Goal: Check status: Verify the current state of an ongoing process or item

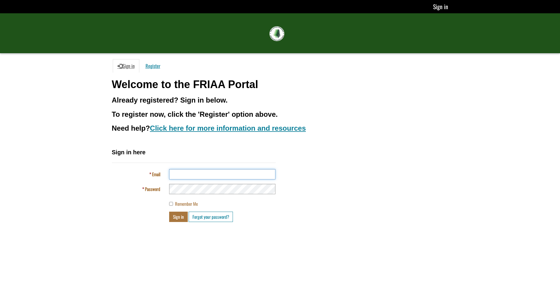
click at [191, 176] on input "Email" at bounding box center [222, 174] width 106 height 10
type input "**********"
click at [174, 224] on div "**********" at bounding box center [194, 187] width 173 height 78
click at [174, 220] on button "Sign in" at bounding box center [178, 216] width 19 height 10
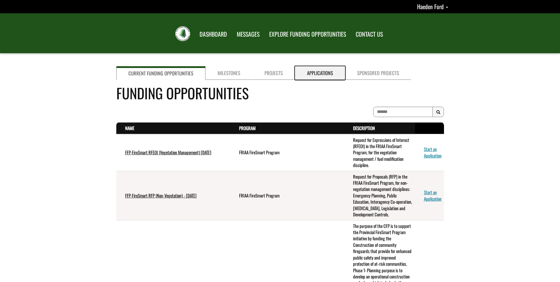
click at [333, 74] on link "Applications" at bounding box center [320, 73] width 50 height 14
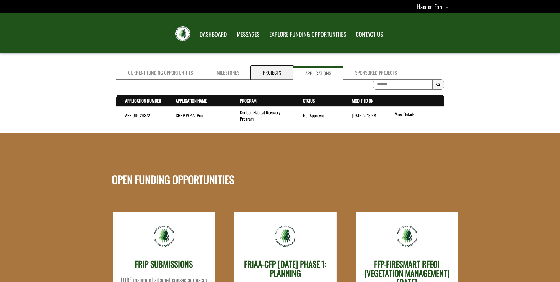
click at [279, 74] on link "Projects" at bounding box center [272, 72] width 42 height 13
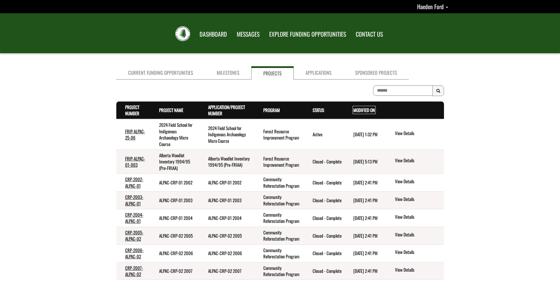
click at [366, 109] on link "Modified On . sort descending" at bounding box center [365, 110] width 22 height 6
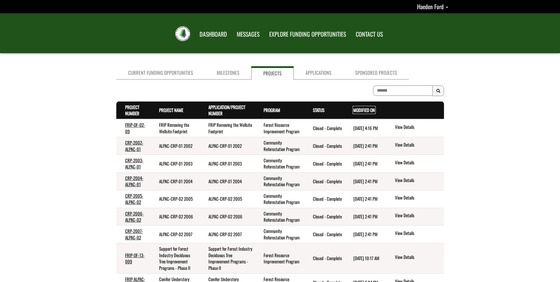
click at [366, 108] on link "Modified On . sort descending" at bounding box center [365, 110] width 22 height 6
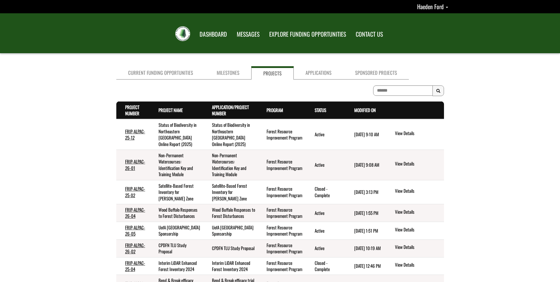
click at [136, 214] on td "FRIP-ALPAC-26-04" at bounding box center [133, 213] width 34 height 18
click at [128, 209] on link "FRIP-ALPAC-26-04" at bounding box center [135, 212] width 20 height 13
click at [399, 208] on link "View Details" at bounding box center [418, 212] width 46 height 8
